Goal: Use online tool/utility: Utilize a website feature to perform a specific function

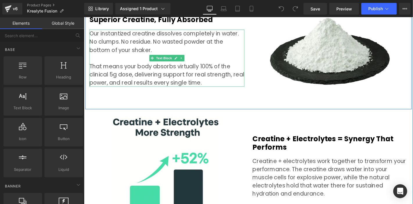
scroll to position [2002, 0]
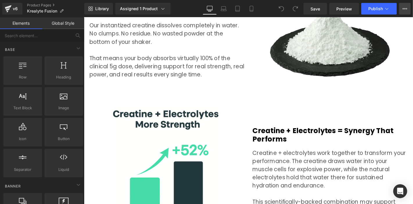
click at [401, 13] on button "View Live Page View with current Template Save Template to Library Schedule Pub…" at bounding box center [405, 9] width 12 height 12
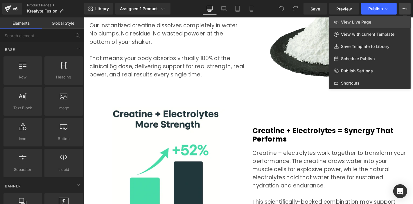
click at [380, 20] on link "View Live Page" at bounding box center [370, 22] width 81 height 12
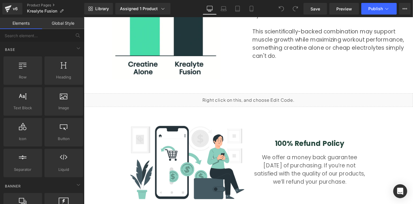
scroll to position [2260, 0]
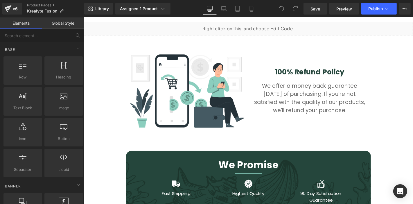
drag, startPoint x: 338, startPoint y: 11, endPoint x: 329, endPoint y: 2, distance: 13.0
click at [338, 11] on span "Preview" at bounding box center [345, 9] width 16 height 6
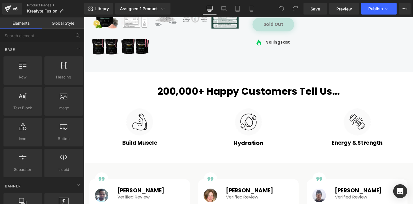
scroll to position [194, 0]
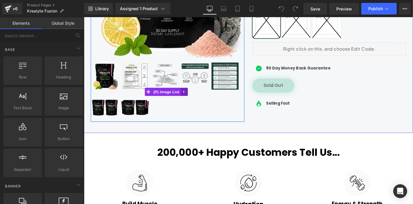
click at [190, 95] on icon at bounding box center [191, 97] width 4 height 4
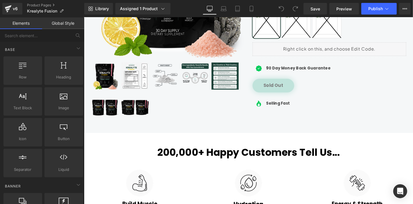
drag, startPoint x: 281, startPoint y: 11, endPoint x: 280, endPoint y: 4, distance: 6.7
click at [280, 11] on icon at bounding box center [281, 8] width 5 height 5
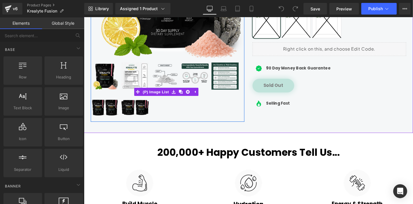
click at [204, 68] on img at bounding box center [202, 79] width 29 height 29
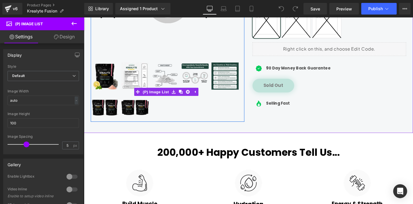
click at [108, 80] on img at bounding box center [106, 79] width 29 height 29
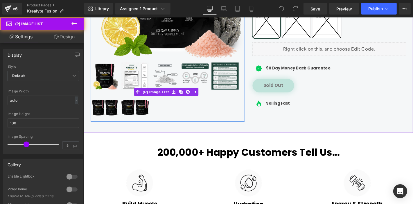
click at [108, 80] on img at bounding box center [106, 79] width 29 height 29
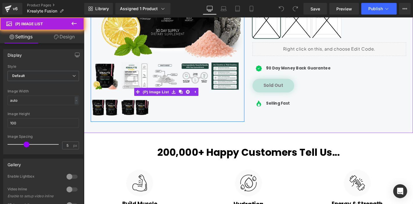
click at [108, 80] on img at bounding box center [106, 79] width 29 height 29
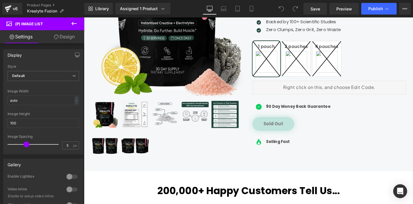
scroll to position [161, 0]
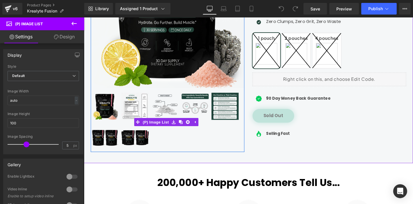
click at [138, 135] on img at bounding box center [138, 144] width 29 height 29
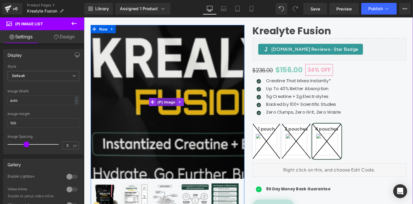
click at [164, 103] on span "(P) Image" at bounding box center [172, 107] width 22 height 9
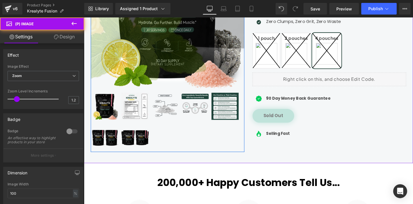
click at [164, 126] on div at bounding box center [173, 129] width 164 height 64
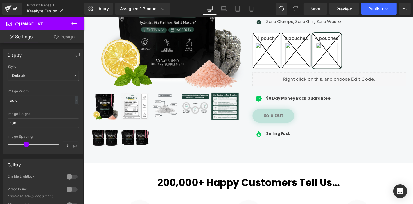
click at [34, 73] on span "Default" at bounding box center [43, 76] width 71 height 10
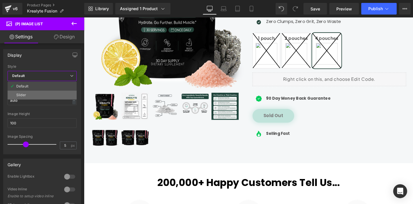
click at [39, 94] on li "Slider" at bounding box center [42, 95] width 69 height 9
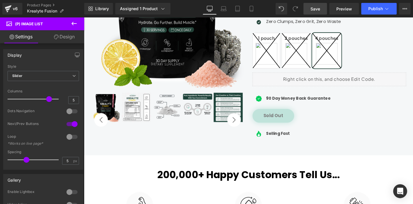
click at [320, 9] on span "Save" at bounding box center [316, 9] width 10 height 6
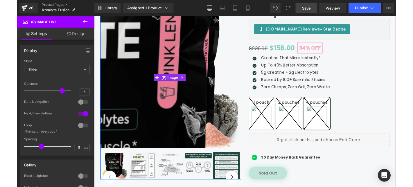
scroll to position [97, 0]
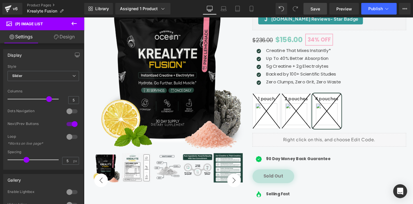
click at [301, 14] on span at bounding box center [296, 9] width 12 height 12
click at [310, 6] on link "Save" at bounding box center [316, 9] width 24 height 12
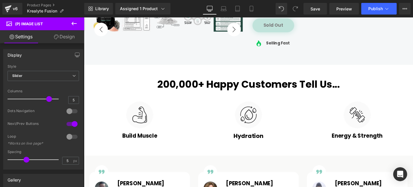
scroll to position [161, 0]
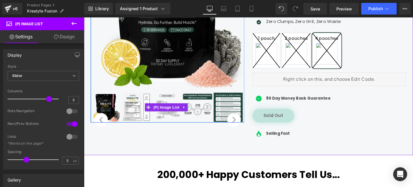
click at [205, 110] on img at bounding box center [204, 113] width 31 height 31
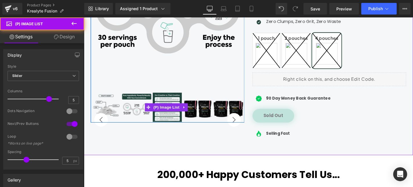
click at [118, 115] on img at bounding box center [107, 113] width 31 height 31
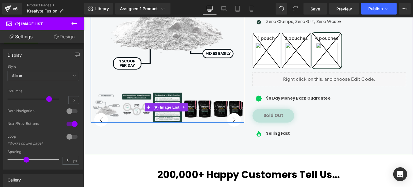
click at [116, 103] on img at bounding box center [107, 113] width 31 height 31
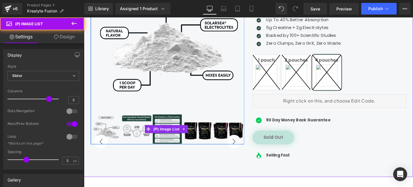
scroll to position [129, 0]
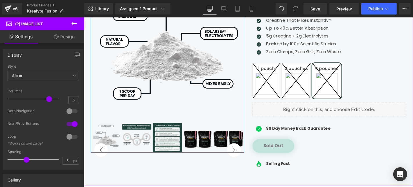
click at [105, 155] on button "‹" at bounding box center [102, 159] width 15 height 15
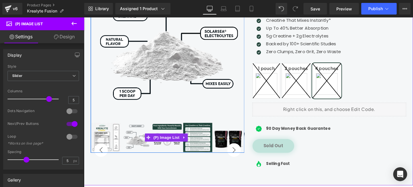
click at [113, 144] on img at bounding box center [107, 145] width 31 height 31
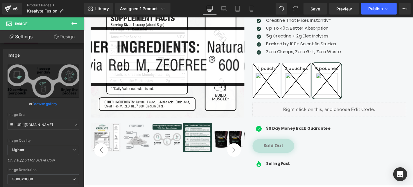
click at [112, 133] on img at bounding box center [107, 145] width 31 height 31
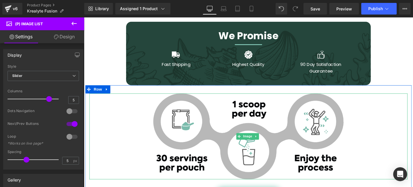
scroll to position [2421, 0]
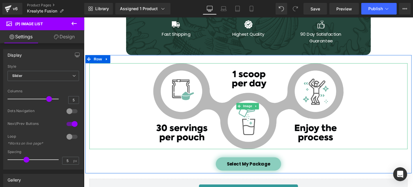
click at [196, 104] on img at bounding box center [259, 112] width 203 height 92
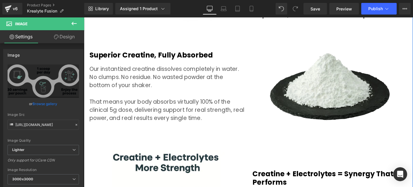
scroll to position [1947, 0]
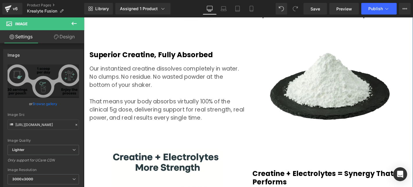
click at [184, 72] on p "Our instantized creatine dissolves completely in water. No clumps. No residue. …" at bounding box center [173, 81] width 166 height 26
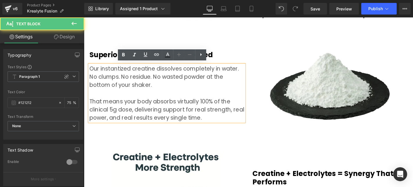
scroll to position [1846, 0]
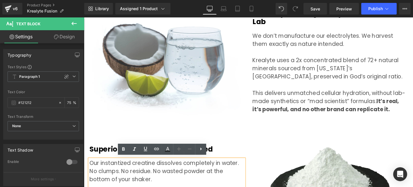
click at [305, 50] on p at bounding box center [347, 54] width 166 height 9
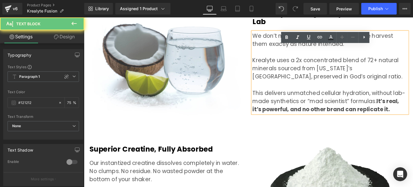
click at [313, 104] on p "This delivers unmatched cellular hydration, without lab-made synthetics or “mad…" at bounding box center [347, 107] width 166 height 26
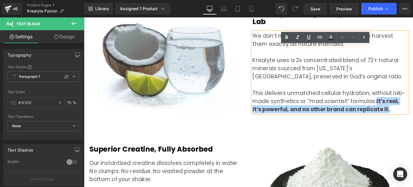
drag, startPoint x: 391, startPoint y: 100, endPoint x: 406, endPoint y: 109, distance: 17.7
click at [406, 109] on p "This delivers unmatched cellular hydration, without lab-made synthetics or “mad…" at bounding box center [347, 107] width 166 height 26
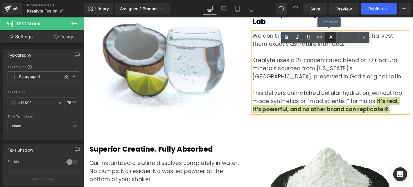
click at [331, 37] on icon at bounding box center [330, 37] width 7 height 7
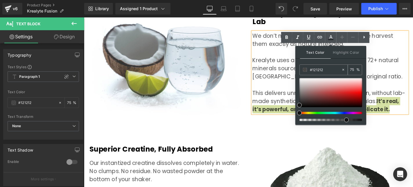
click at [325, 70] on input "#121212" at bounding box center [325, 70] width 31 height 6
click at [352, 70] on input "75" at bounding box center [353, 70] width 6 height 6
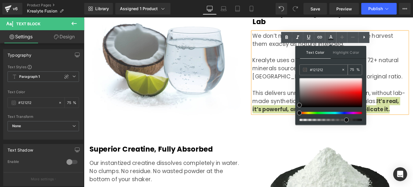
type input "1"
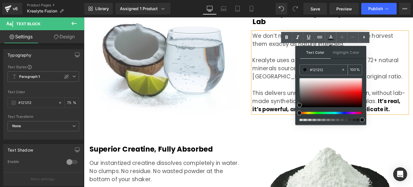
type input "100"
drag, startPoint x: 398, startPoint y: 86, endPoint x: 295, endPoint y: 79, distance: 103.4
click at [295, 85] on p at bounding box center [347, 89] width 166 height 9
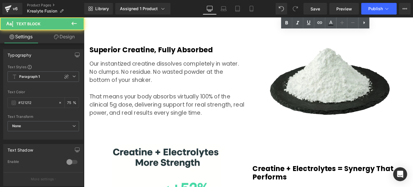
scroll to position [1954, 0]
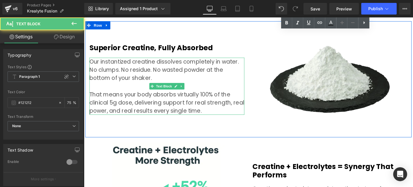
click at [198, 97] on p "That means your body absorbs virtually 100% of the clinical 5g dose, delivering…" at bounding box center [173, 108] width 166 height 26
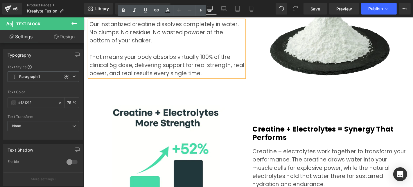
scroll to position [2057, 0]
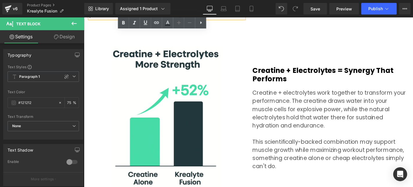
click at [296, 151] on p "This scientifically-backed combination may support muscle growth while maximizi…" at bounding box center [347, 163] width 166 height 35
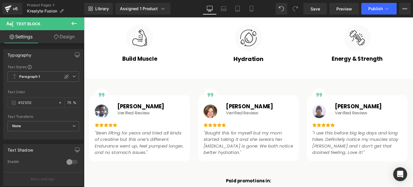
scroll to position [458, 1]
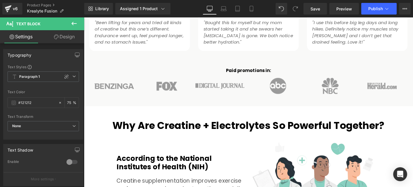
click at [255, 25] on icon ""Bought this for myself but my mom started taking it and she swears her [MEDICA…" at bounding box center [260, 33] width 96 height 28
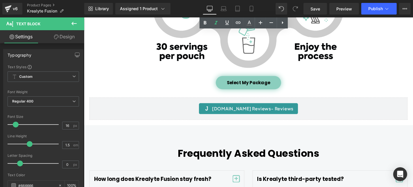
scroll to position [2509, 1]
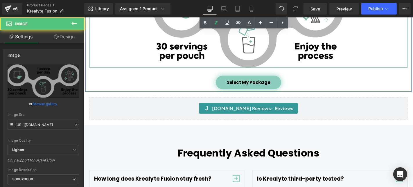
click at [296, 45] on img at bounding box center [259, 25] width 203 height 92
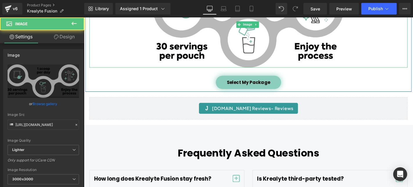
click at [275, 51] on img at bounding box center [259, 25] width 203 height 92
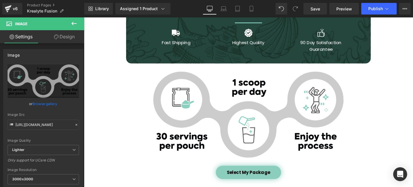
scroll to position [2412, 1]
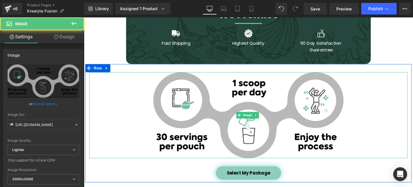
click at [193, 107] on img at bounding box center [259, 122] width 203 height 92
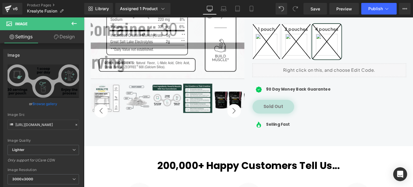
scroll to position [172, 1]
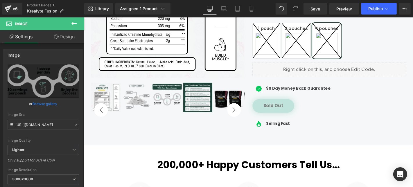
click at [182, 99] on div "‹ ›" at bounding box center [173, 102] width 164 height 32
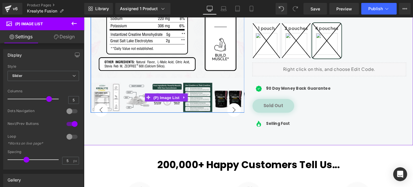
click at [175, 102] on span "(P) Image List" at bounding box center [171, 103] width 31 height 9
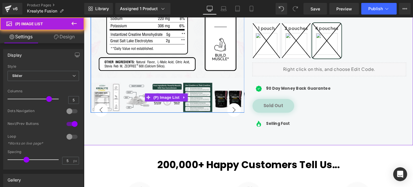
click at [170, 109] on img at bounding box center [172, 102] width 31 height 31
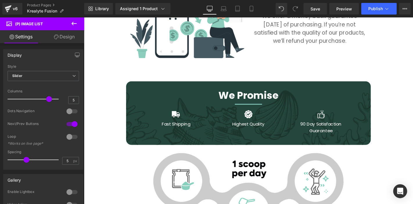
scroll to position [2485, 0]
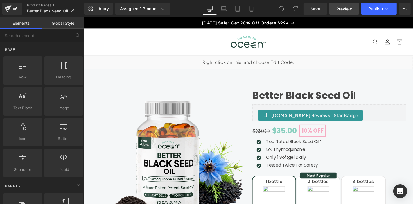
click at [348, 10] on span "Preview" at bounding box center [345, 9] width 16 height 6
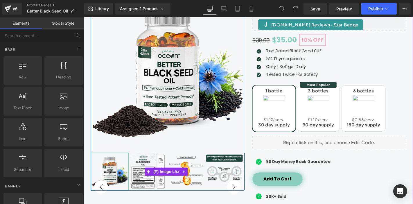
click at [224, 176] on img at bounding box center [234, 182] width 40 height 40
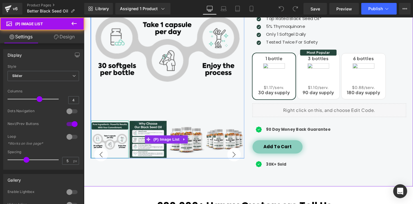
scroll to position [161, 0]
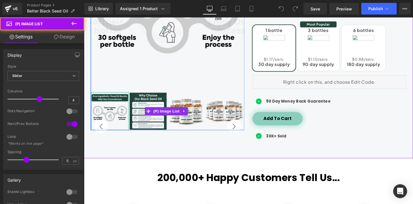
click at [162, 103] on img at bounding box center [153, 118] width 40 height 40
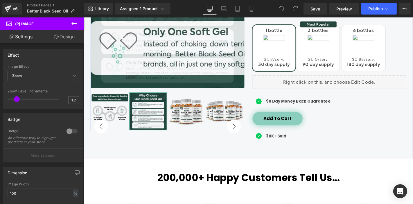
click at [112, 91] on div "Sale Off (P) Image ‹ ›" at bounding box center [173, 33] width 164 height 209
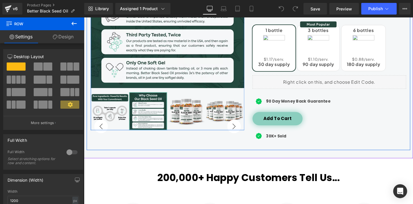
click at [108, 99] on img at bounding box center [112, 118] width 40 height 40
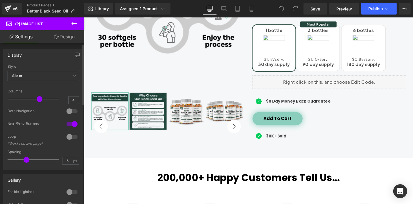
scroll to position [32, 0]
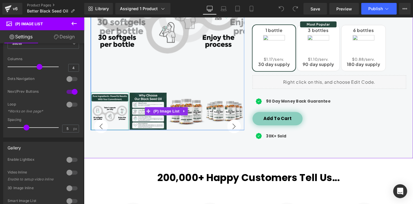
click at [105, 108] on img at bounding box center [112, 118] width 40 height 40
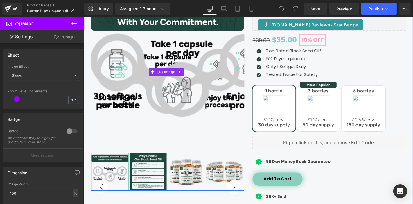
click at [116, 119] on img at bounding box center [188, 65] width 209 height 209
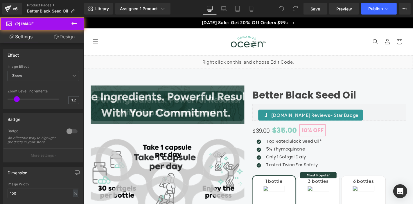
scroll to position [0, 0]
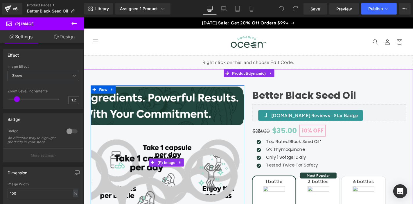
click at [246, 114] on img at bounding box center [149, 187] width 209 height 209
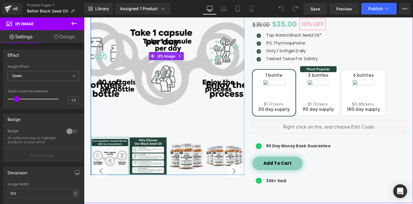
scroll to position [129, 0]
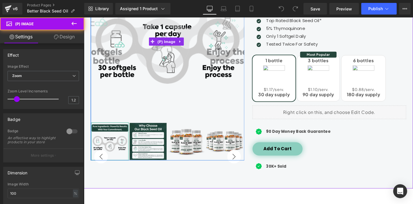
click at [187, 122] on img at bounding box center [167, 18] width 209 height 209
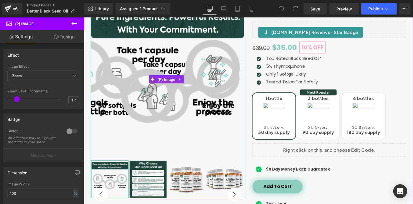
scroll to position [65, 0]
